Goal: Navigation & Orientation: Understand site structure

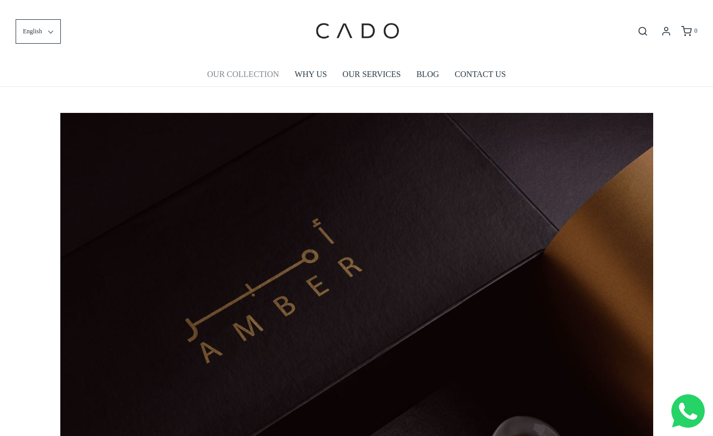
click at [258, 78] on link "OUR COLLECTION" at bounding box center [243, 74] width 72 height 24
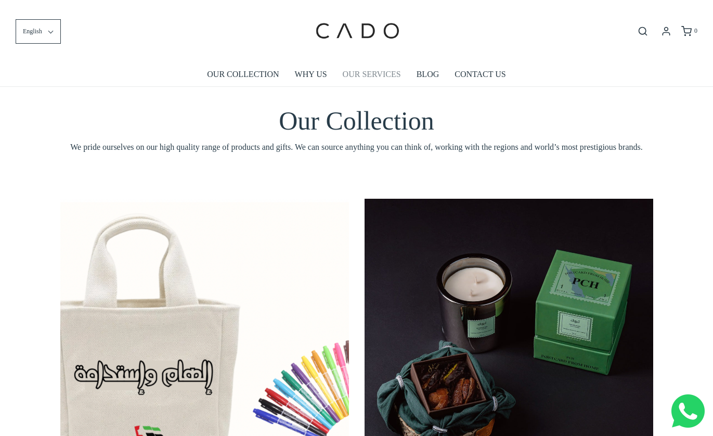
click at [350, 75] on link "OUR SERVICES" at bounding box center [372, 74] width 58 height 24
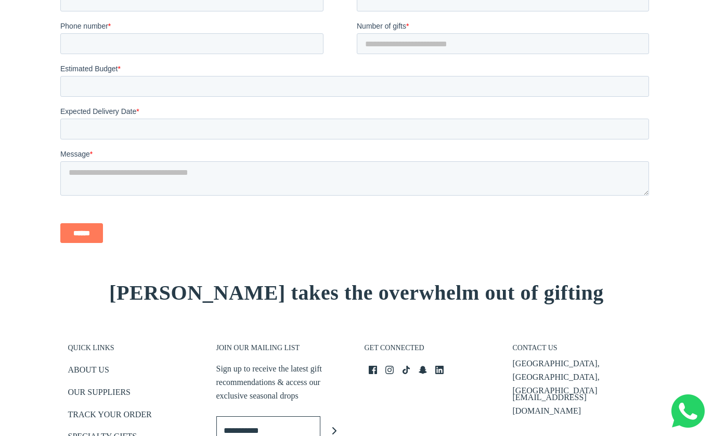
scroll to position [1578, 0]
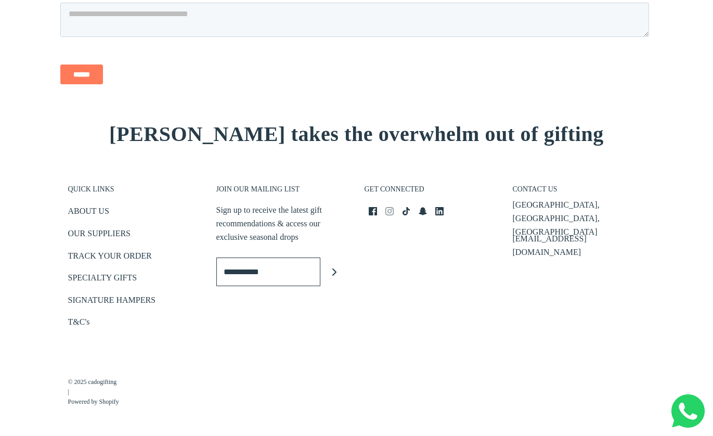
click at [388, 211] on icon at bounding box center [389, 211] width 8 height 8
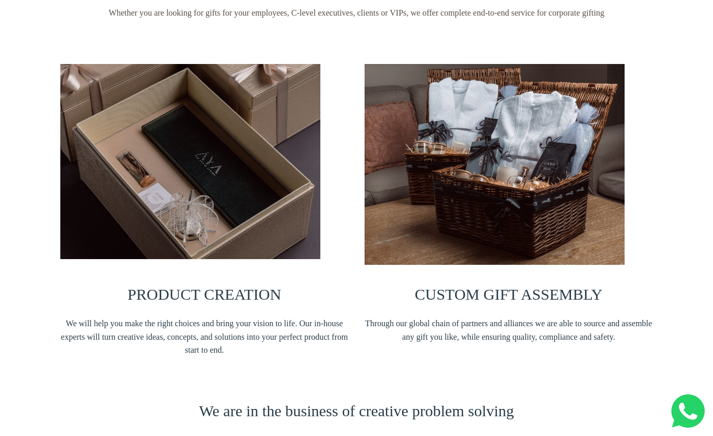
scroll to position [0, 0]
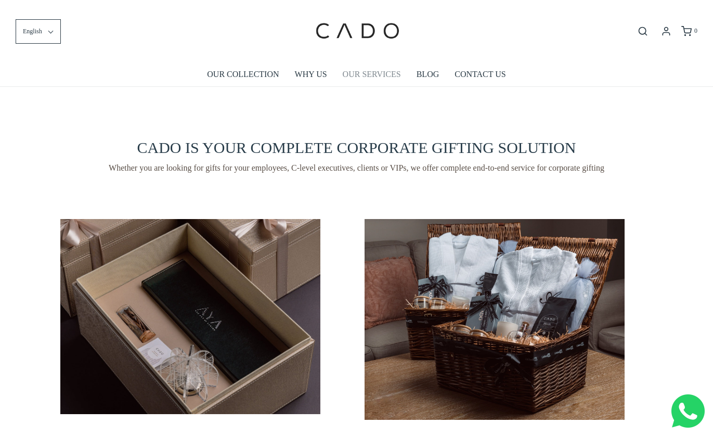
click at [383, 79] on link "OUR SERVICES" at bounding box center [372, 74] width 58 height 24
click at [243, 82] on link "OUR COLLECTION" at bounding box center [243, 74] width 72 height 24
